Goal: Transaction & Acquisition: Purchase product/service

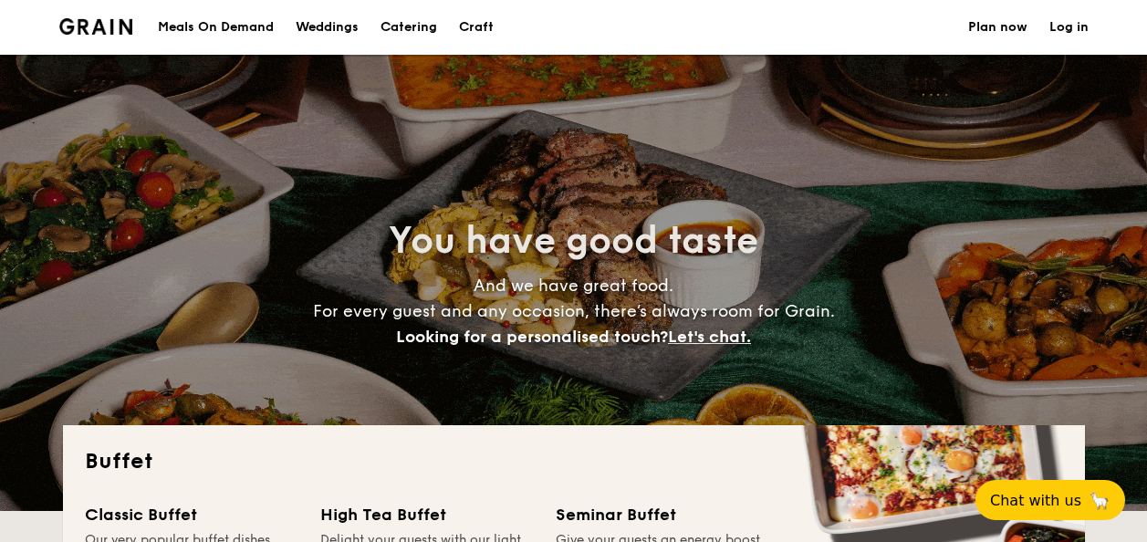
select select
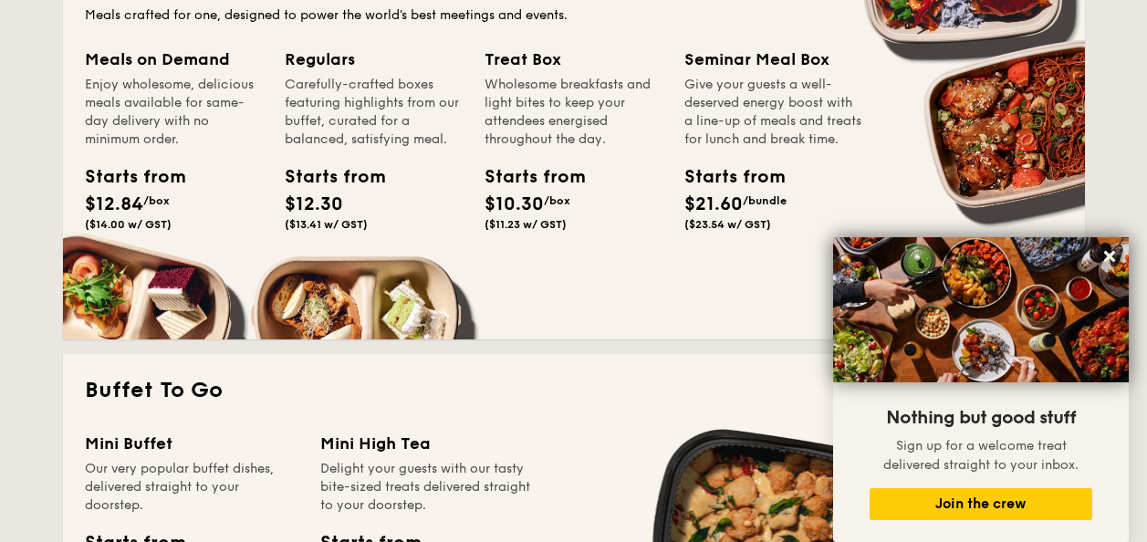
scroll to position [237, 0]
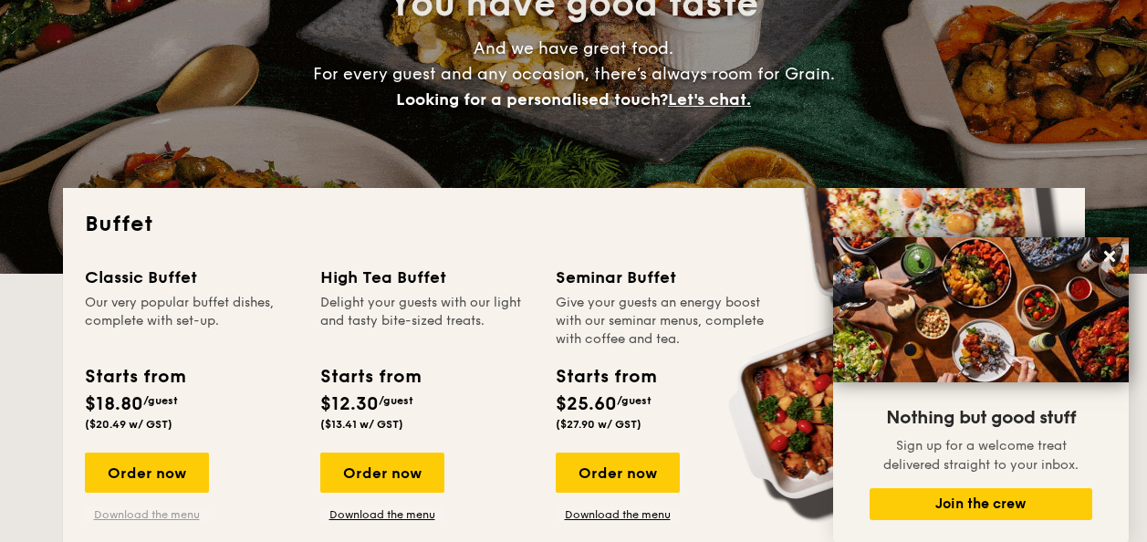
click at [164, 513] on link "Download the menu" at bounding box center [147, 514] width 124 height 15
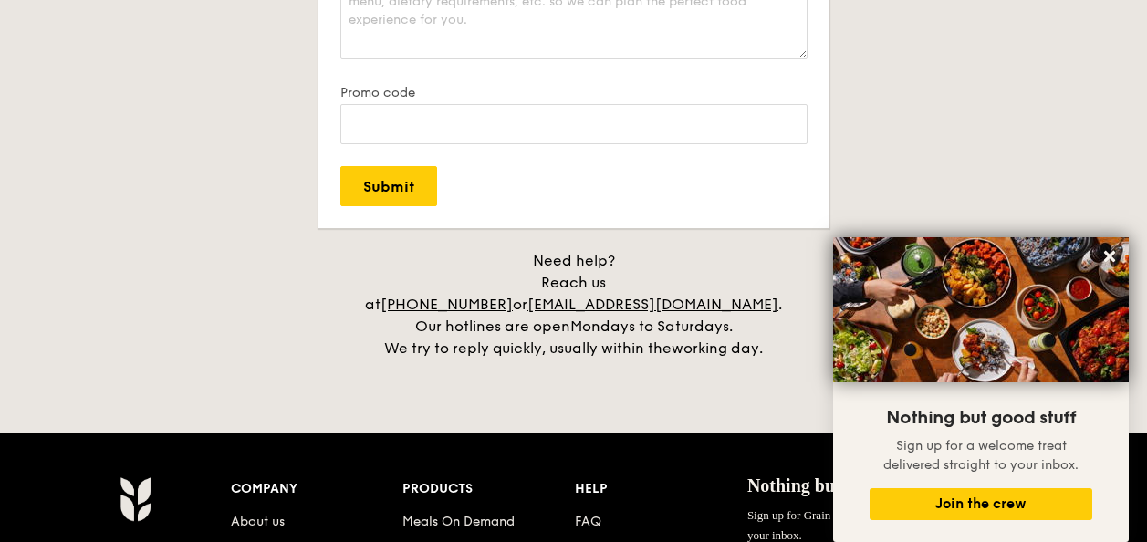
scroll to position [4037, 0]
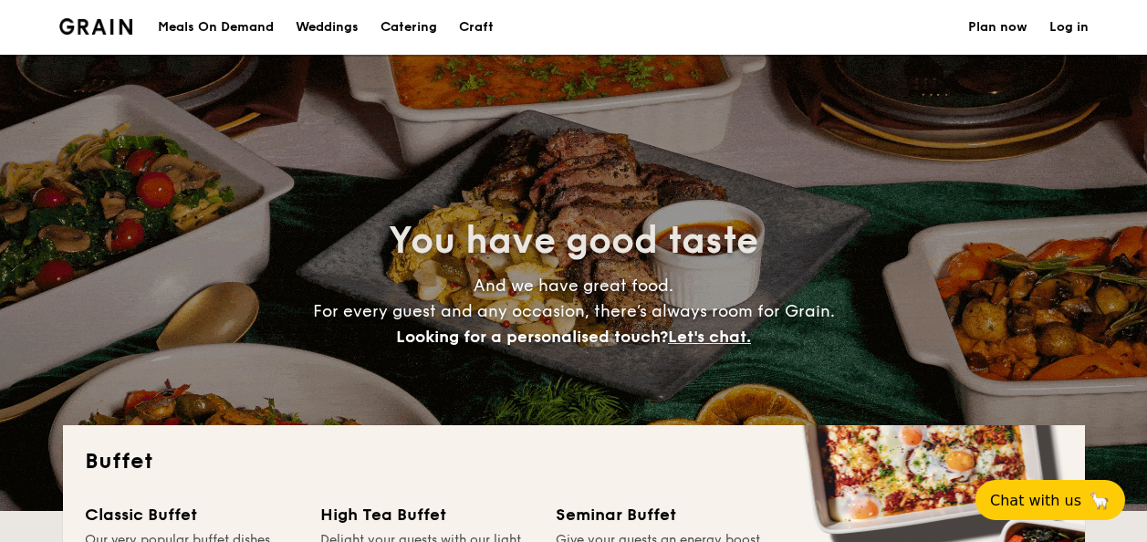
select select
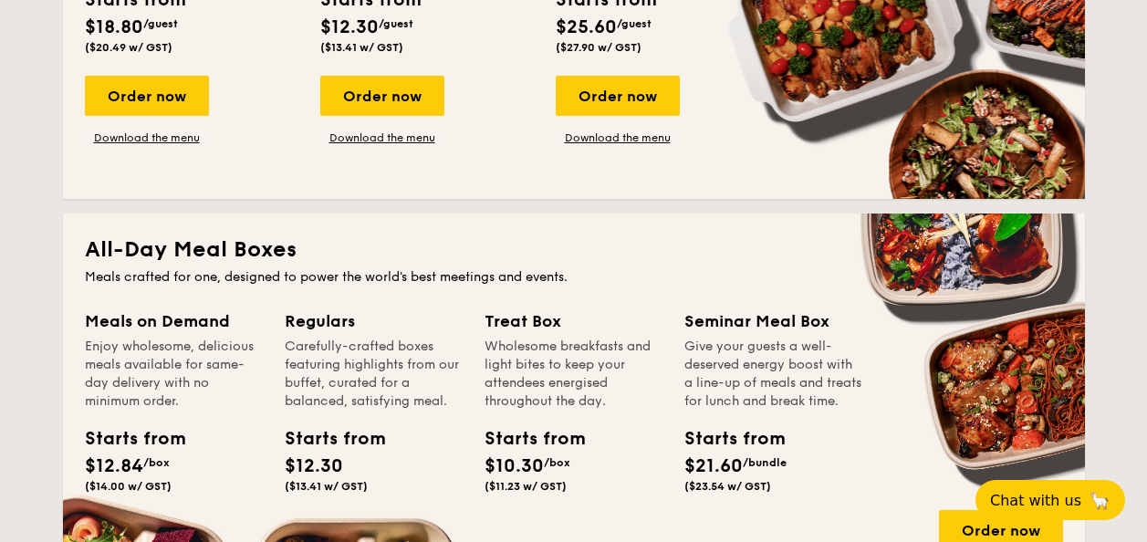
scroll to position [456, 0]
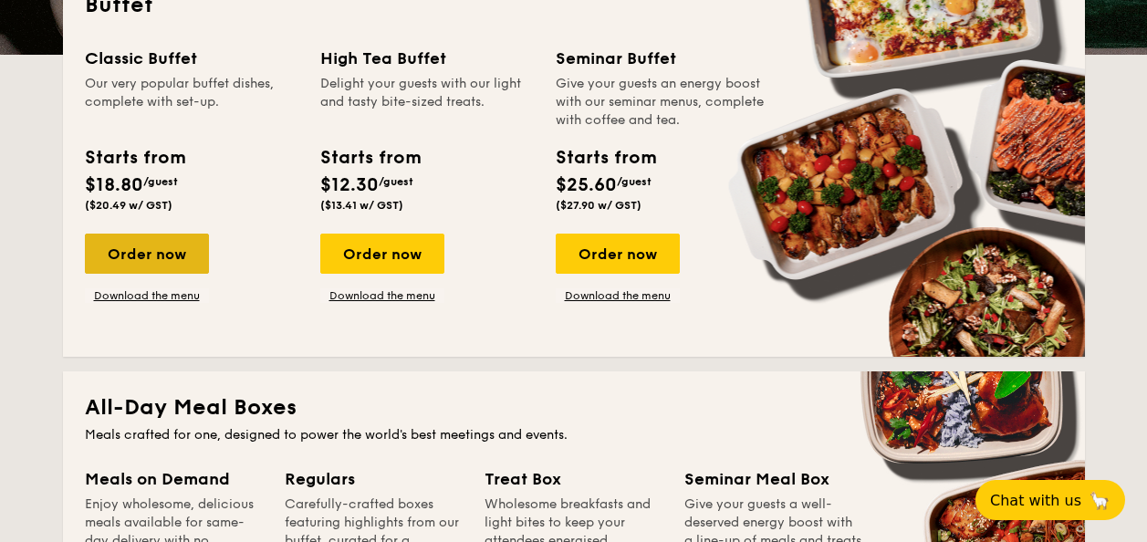
click at [168, 252] on div "Order now" at bounding box center [147, 254] width 124 height 40
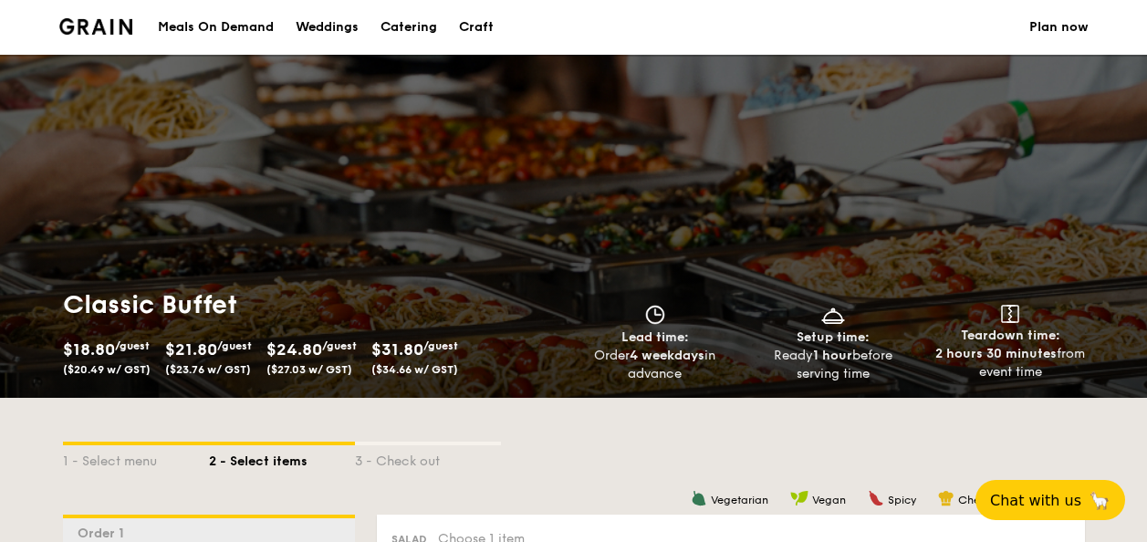
scroll to position [1408, 0]
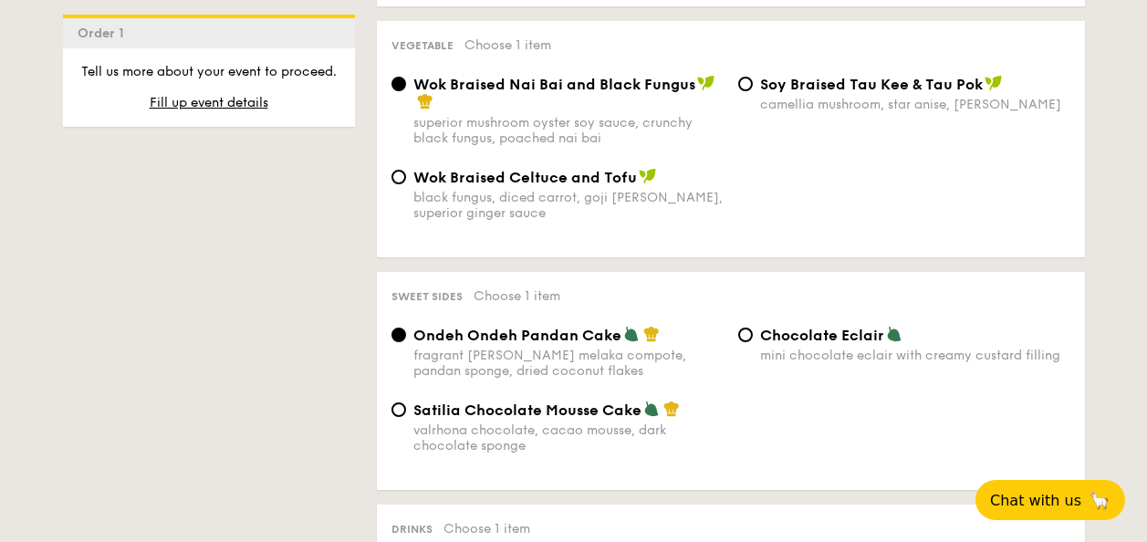
select select
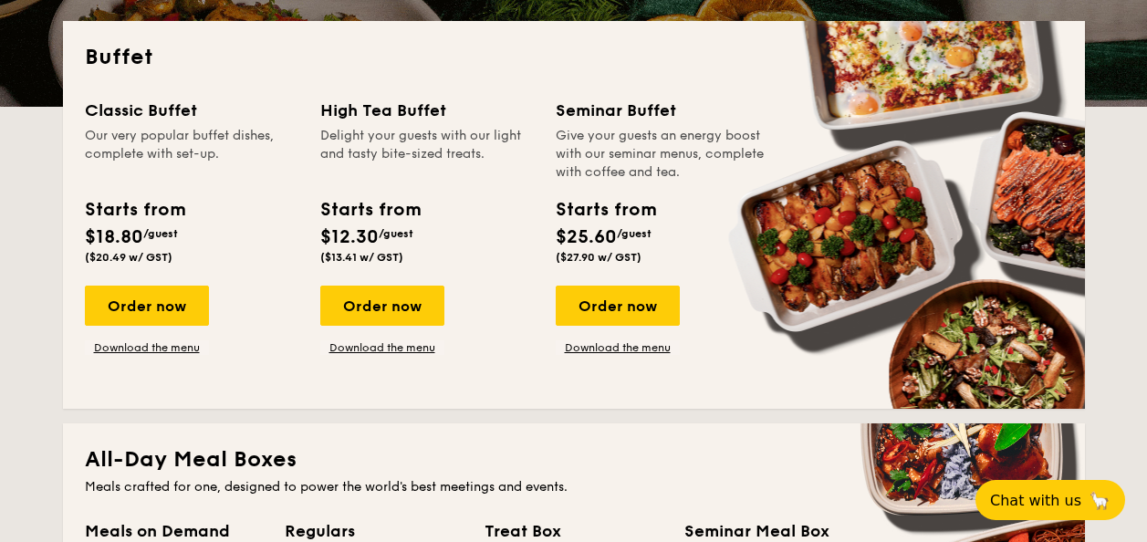
scroll to position [547, 0]
